Goal: Task Accomplishment & Management: Complete application form

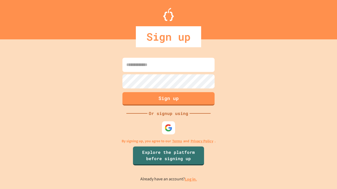
click at [191, 179] on link "Log in." at bounding box center [191, 180] width 12 height 6
